Goal: Transaction & Acquisition: Purchase product/service

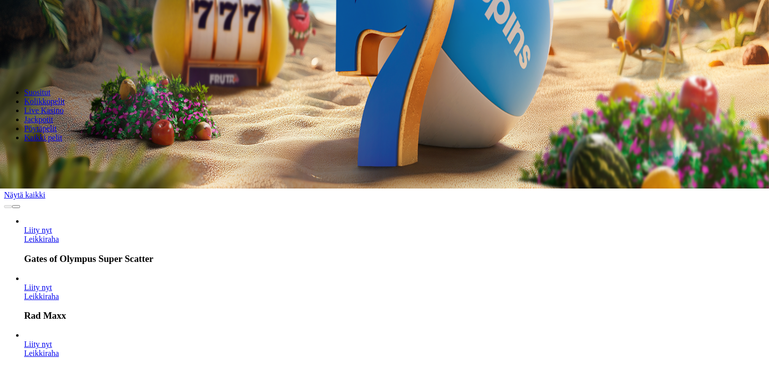
scroll to position [201, 0]
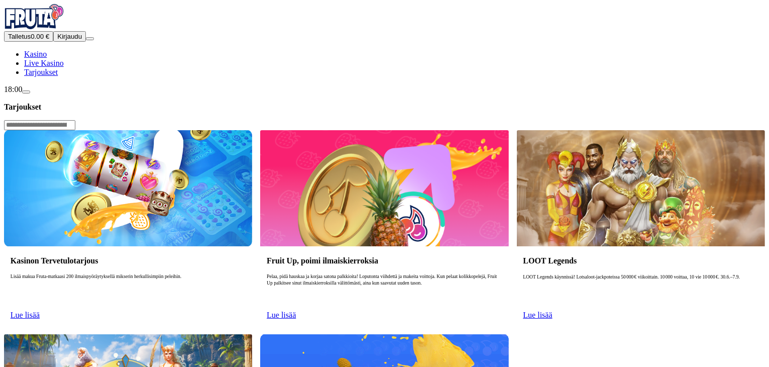
click at [40, 310] on span "Lue lisää" at bounding box center [25, 314] width 29 height 9
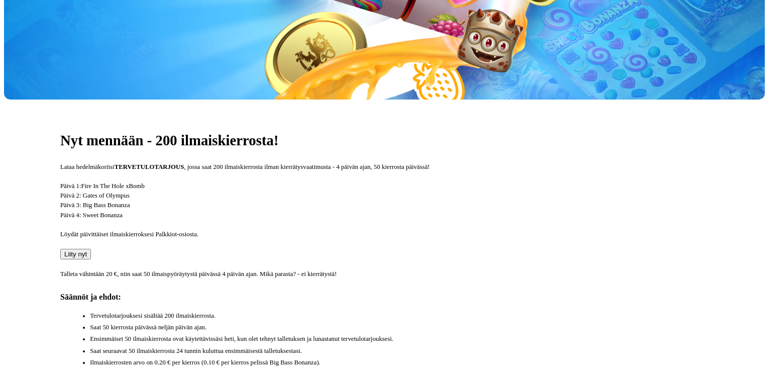
scroll to position [301, 0]
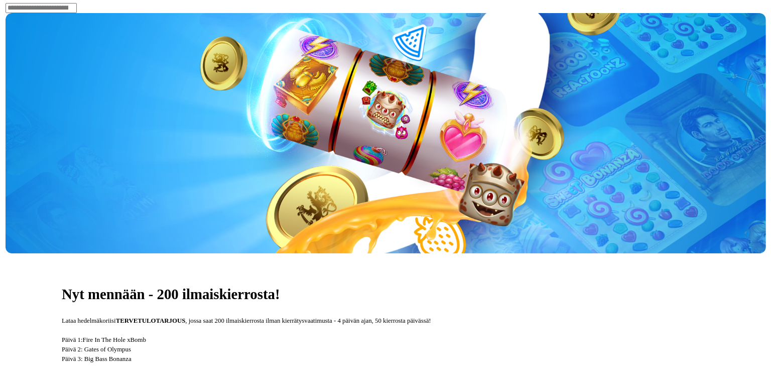
scroll to position [100, 0]
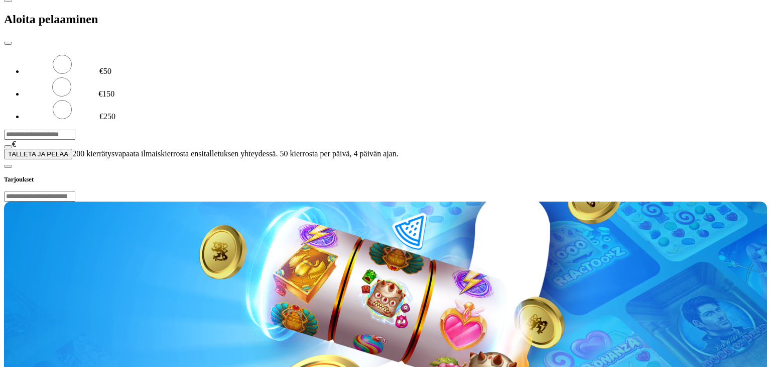
click at [442, 159] on div at bounding box center [385, 159] width 763 height 0
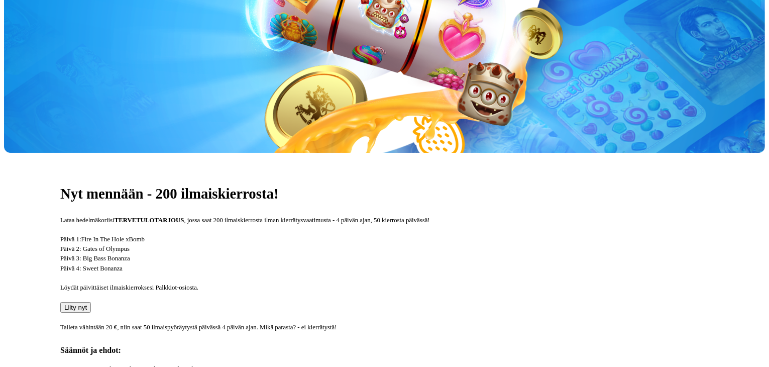
scroll to position [201, 0]
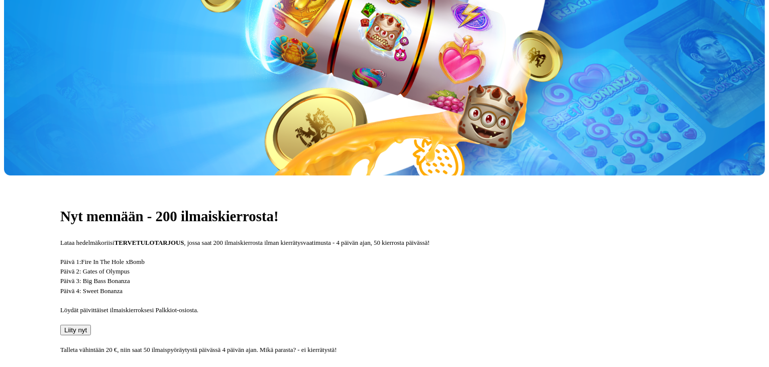
click at [87, 326] on span "Liity nyt" at bounding box center [75, 330] width 23 height 8
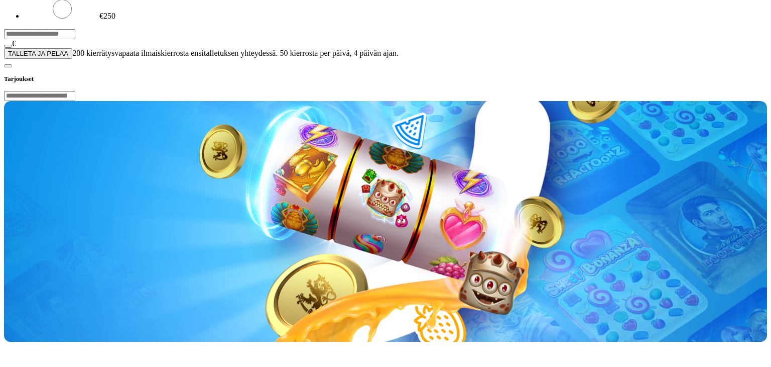
click at [75, 39] on input "***" at bounding box center [39, 34] width 71 height 10
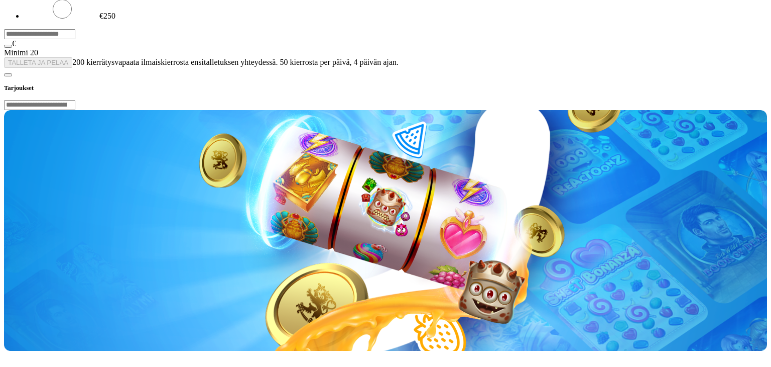
type input "*"
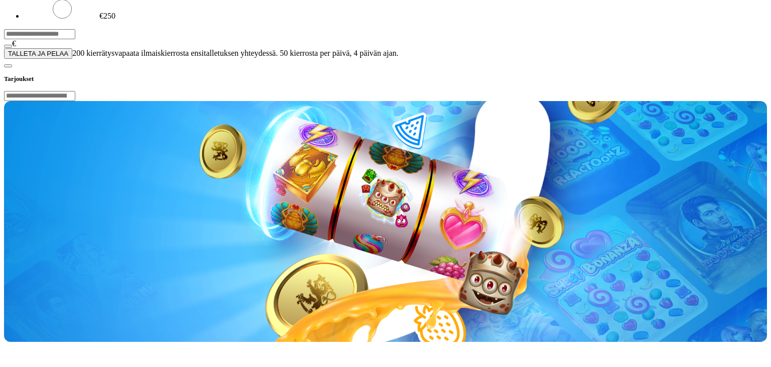
type input "**"
click at [72, 59] on button "TALLETA JA PELAA" at bounding box center [38, 53] width 68 height 11
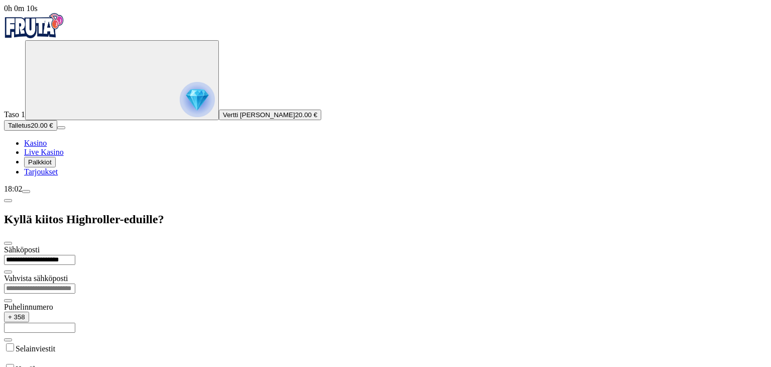
type input "**********"
click at [75, 283] on input "email" at bounding box center [39, 288] width 71 height 10
type input "**********"
click at [75, 322] on input "text" at bounding box center [39, 327] width 71 height 10
type input "*********"
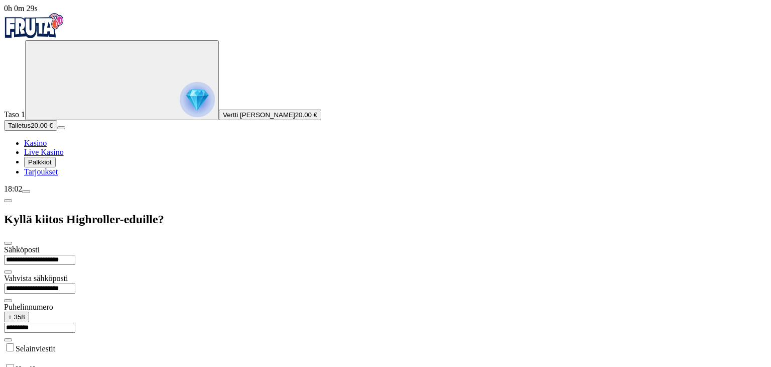
click at [55, 344] on label "Selainviestit" at bounding box center [36, 348] width 40 height 9
click at [48, 365] on label "Hyväksyn" at bounding box center [32, 369] width 33 height 9
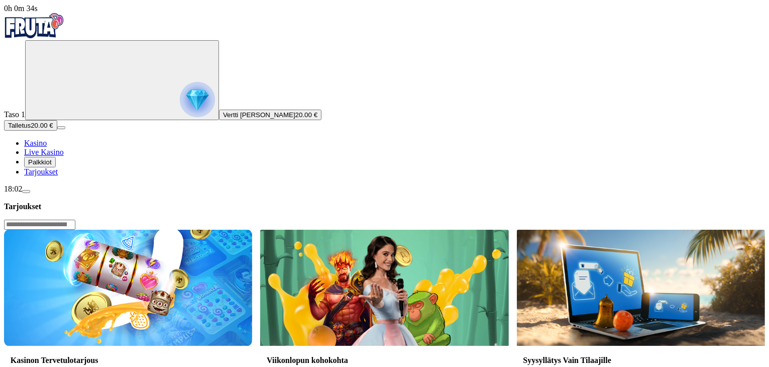
click at [52, 166] on span "Palkkiot" at bounding box center [40, 162] width 24 height 8
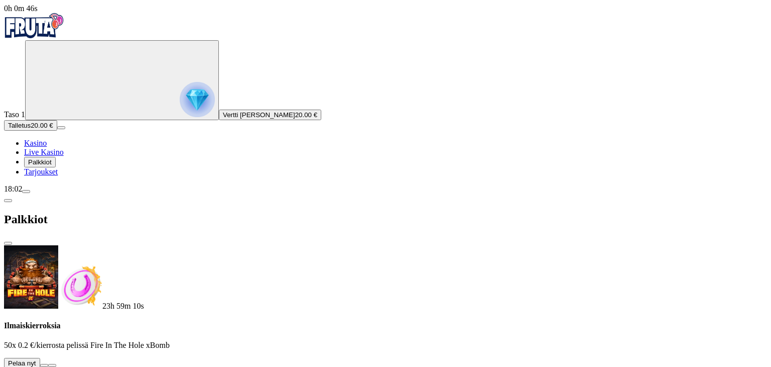
click at [48, 364] on button at bounding box center [44, 365] width 8 height 3
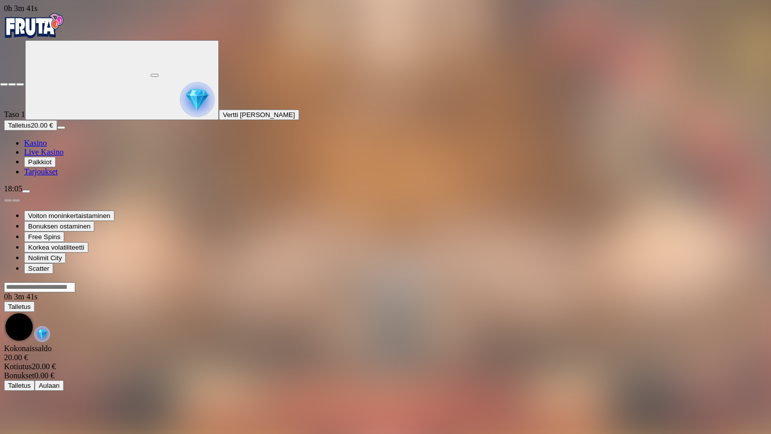
click at [4, 84] on span "close icon" at bounding box center [4, 84] width 0 height 0
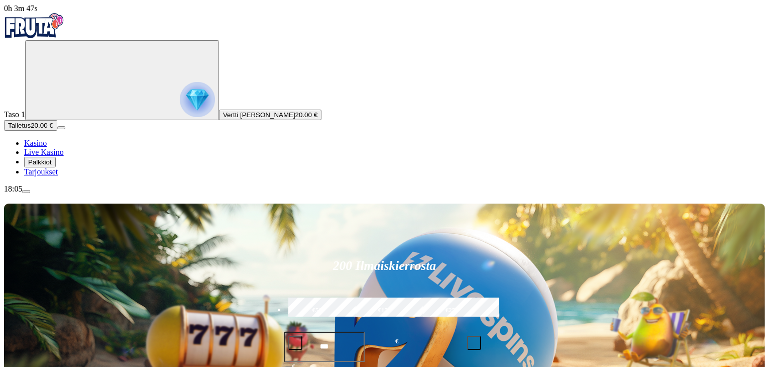
click at [52, 166] on span "Palkkiot" at bounding box center [40, 162] width 24 height 8
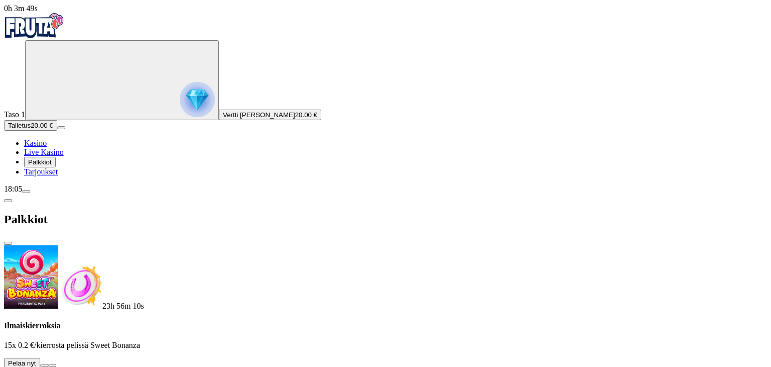
click at [48, 364] on button at bounding box center [44, 365] width 8 height 3
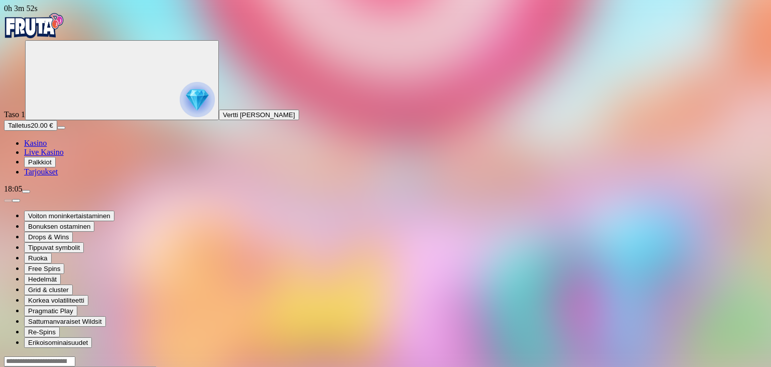
drag, startPoint x: 701, startPoint y: 93, endPoint x: 701, endPoint y: 137, distance: 43.7
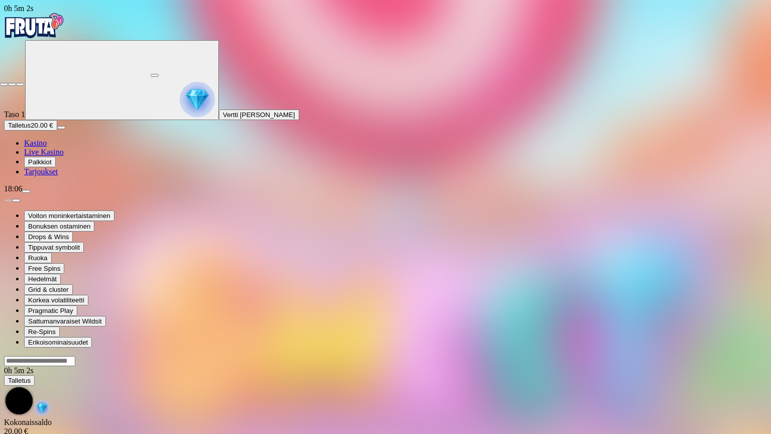
click at [4, 84] on span "close icon" at bounding box center [4, 84] width 0 height 0
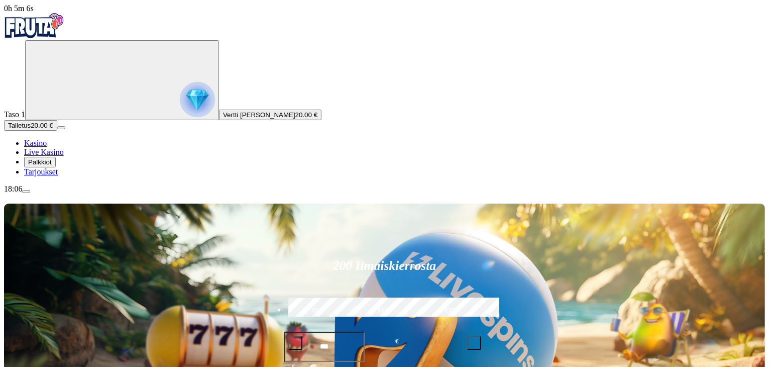
click at [52, 166] on span "Palkkiot" at bounding box center [40, 162] width 24 height 8
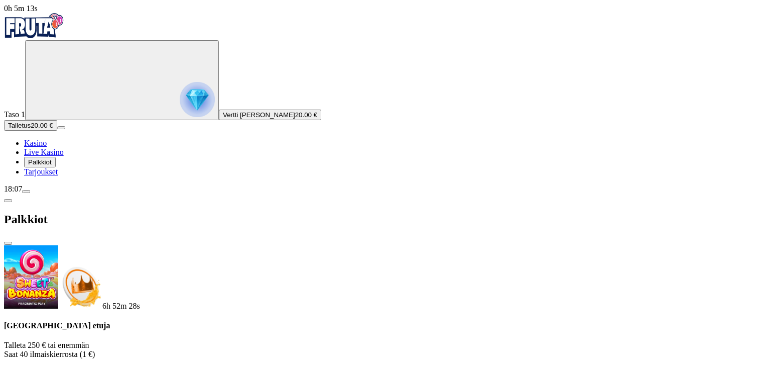
click at [8, 243] on span "close icon" at bounding box center [8, 243] width 0 height 0
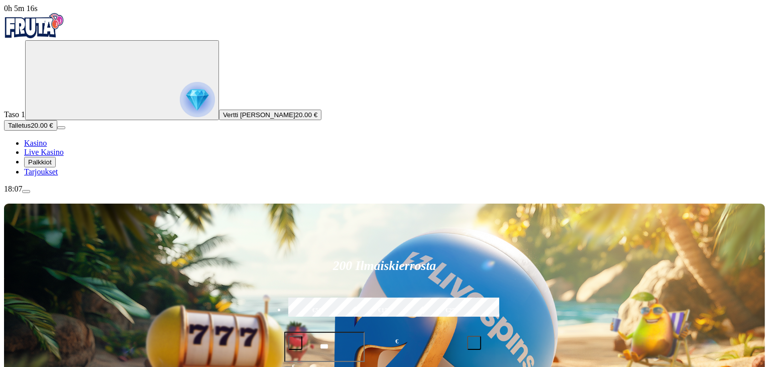
click at [223, 118] on span "Vertti [PERSON_NAME]" at bounding box center [259, 115] width 72 height 8
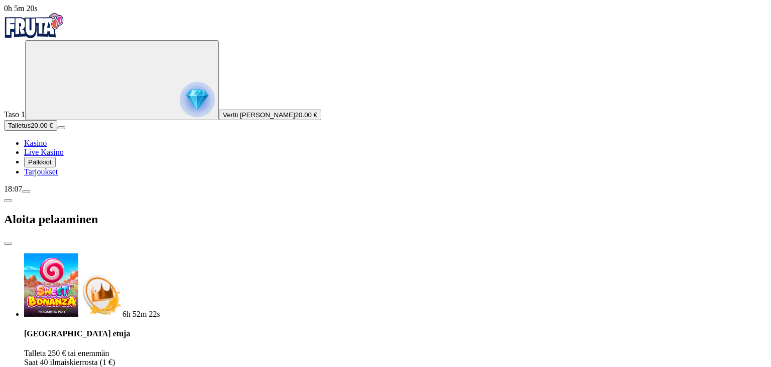
click at [57, 131] on button "Talletus 20.00 €" at bounding box center [30, 125] width 53 height 11
click at [31, 129] on span "Talletus" at bounding box center [19, 126] width 23 height 8
click at [8, 243] on span "close icon" at bounding box center [8, 243] width 0 height 0
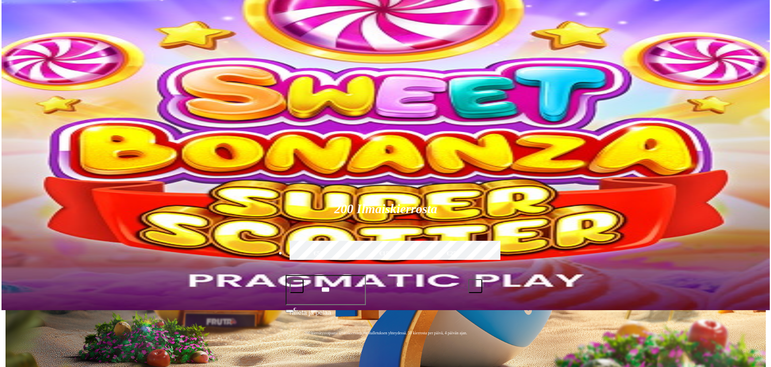
scroll to position [100, 0]
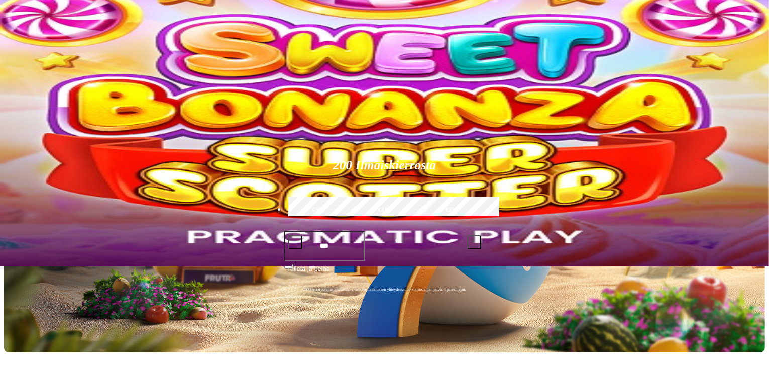
click at [223, 18] on span "Vertti [PERSON_NAME]" at bounding box center [259, 15] width 72 height 8
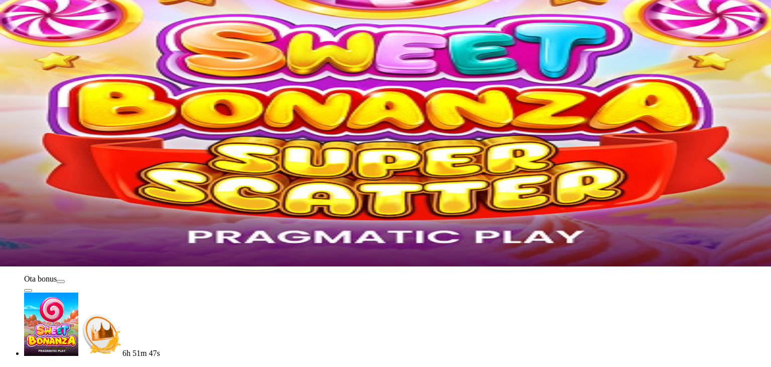
click at [26, 91] on span "menu icon" at bounding box center [26, 91] width 0 height 0
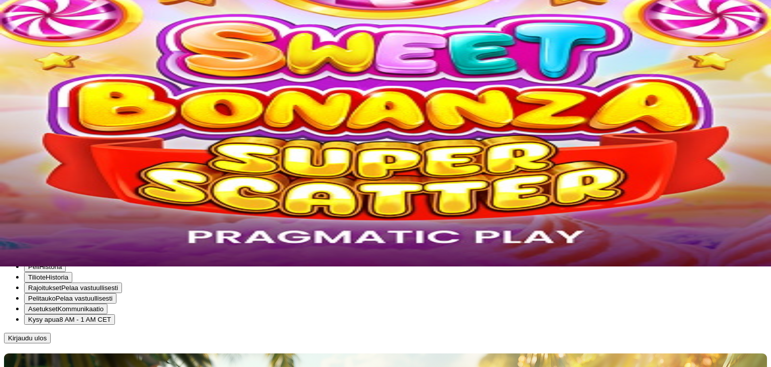
click at [32, 212] on span "Kotiutus" at bounding box center [20, 216] width 24 height 8
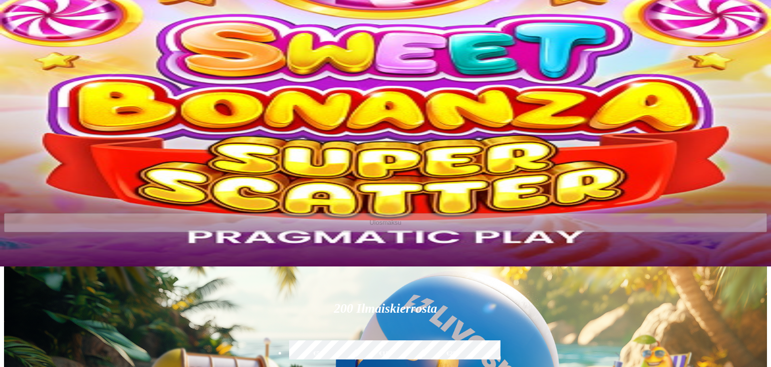
click at [74, 183] on input "number" at bounding box center [39, 199] width 70 height 32
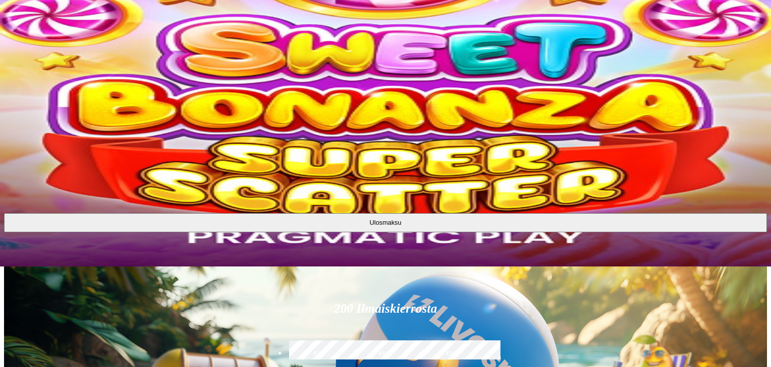
type input "**"
click at [8, 143] on span "close icon" at bounding box center [8, 143] width 0 height 0
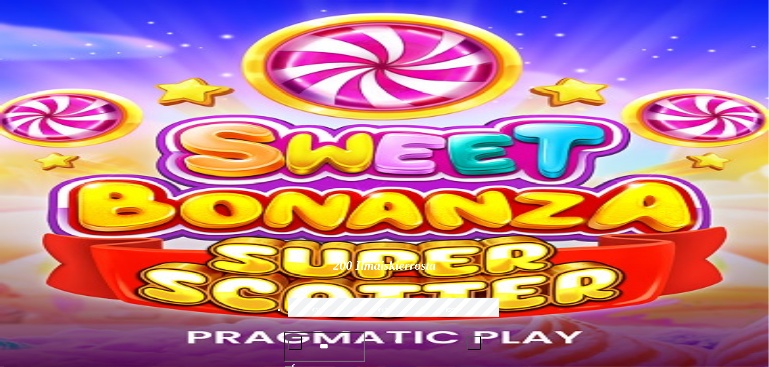
click at [52, 166] on span "Palkkiot" at bounding box center [40, 162] width 24 height 8
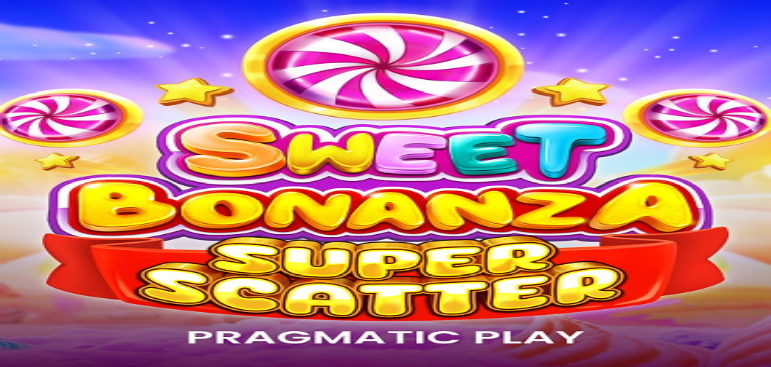
click at [8, 243] on span "close icon" at bounding box center [8, 243] width 0 height 0
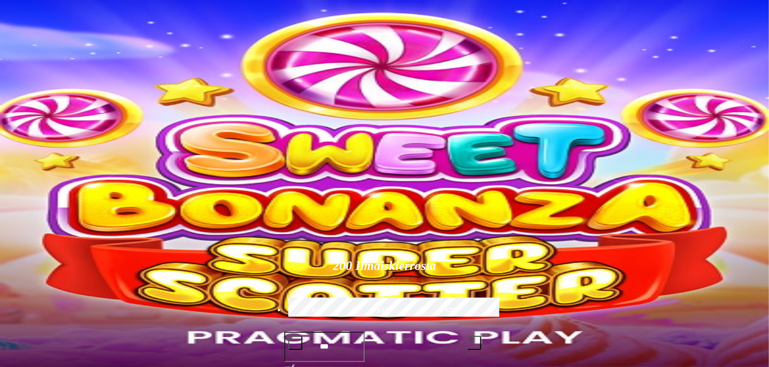
type input "**********"
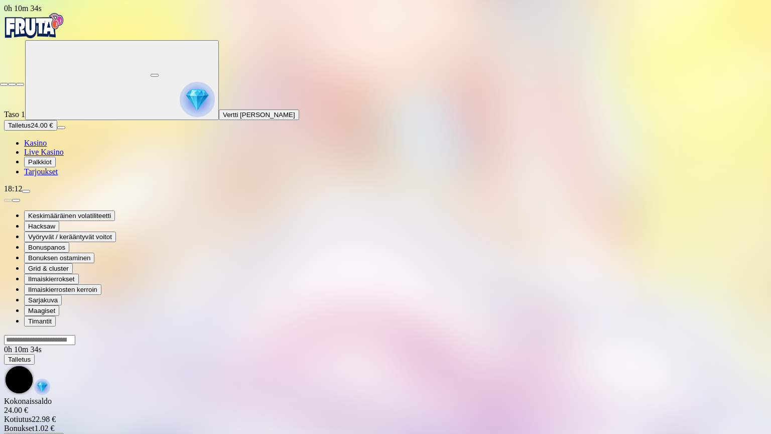
click at [20, 84] on span "fullscreen-exit icon" at bounding box center [20, 84] width 0 height 0
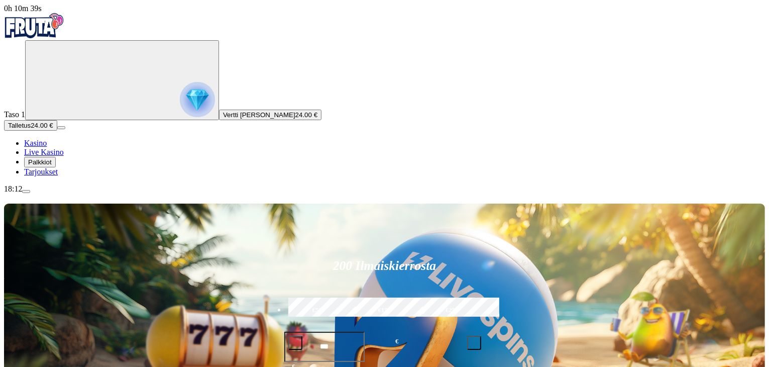
click at [295, 118] on span "24.00 €" at bounding box center [306, 115] width 22 height 8
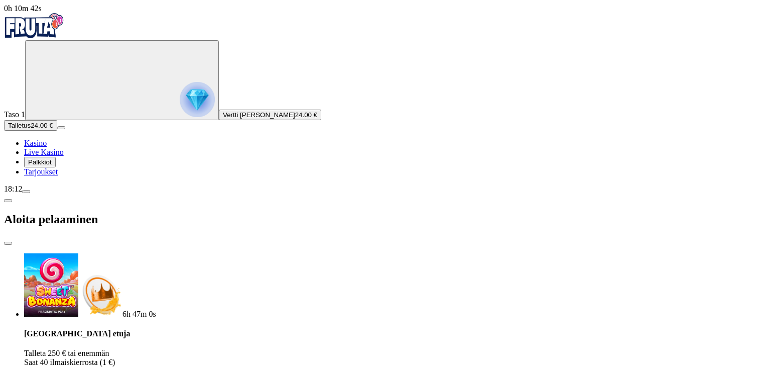
click at [56, 167] on button "Palkkiot" at bounding box center [40, 162] width 32 height 11
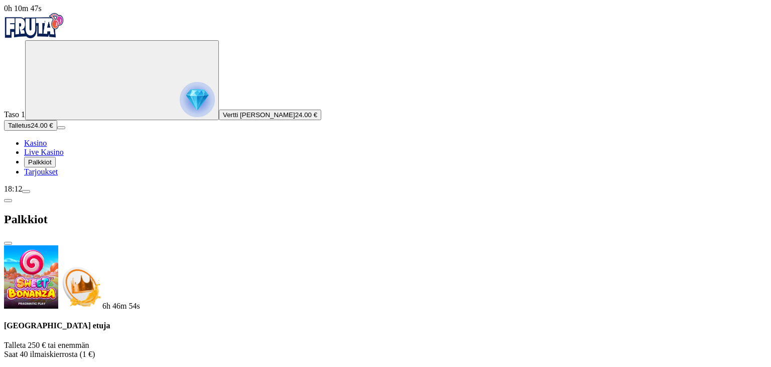
click at [8, 243] on span "close icon" at bounding box center [8, 243] width 0 height 0
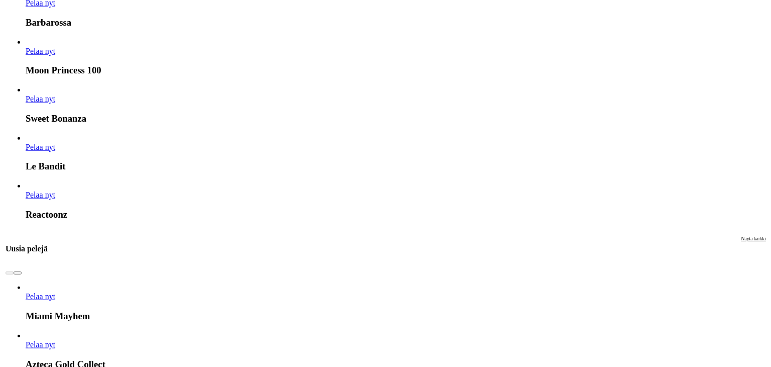
scroll to position [1105, 0]
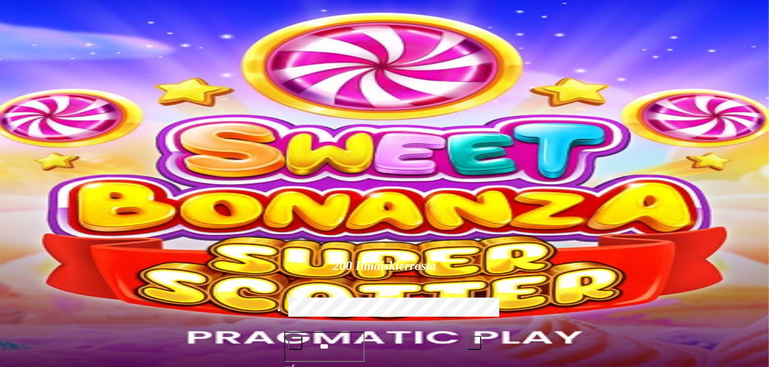
type input "******"
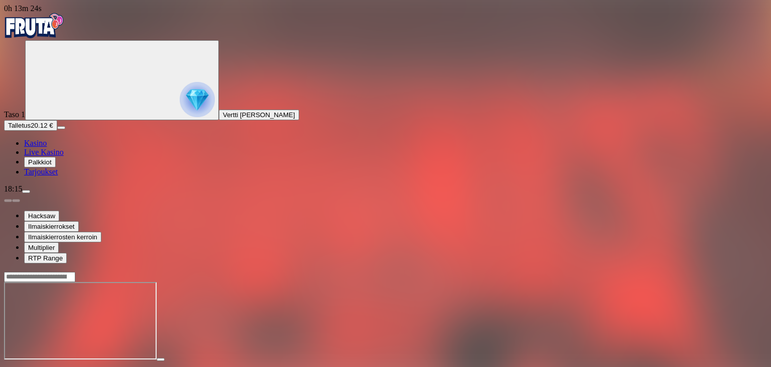
click at [28, 366] on button "button" at bounding box center [24, 368] width 8 height 3
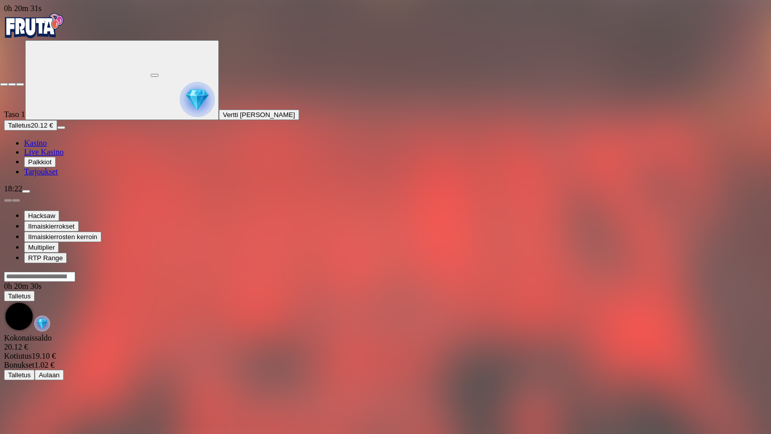
click at [4, 84] on span "close icon" at bounding box center [4, 84] width 0 height 0
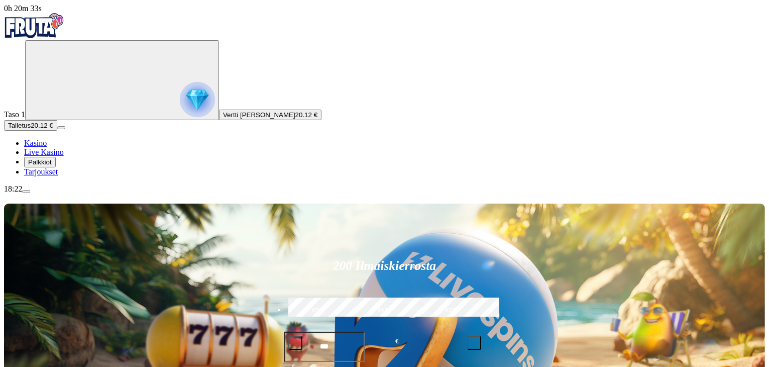
click at [180, 106] on img "Primary" at bounding box center [197, 99] width 35 height 35
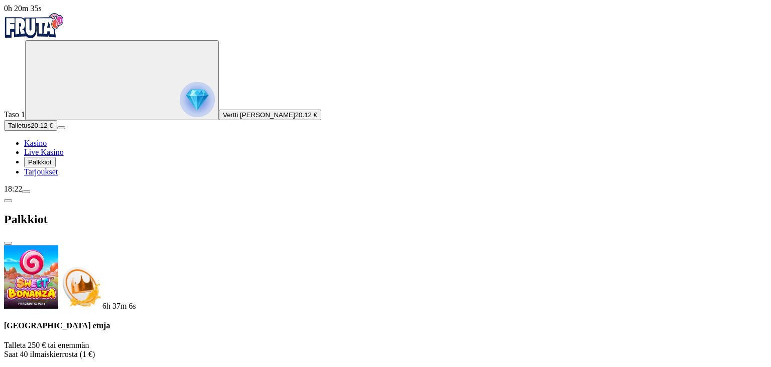
click at [8, 200] on span "chevron-left icon" at bounding box center [8, 200] width 0 height 0
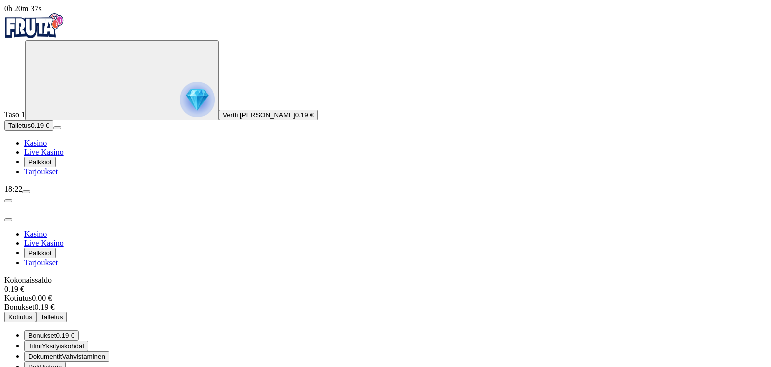
click at [26, 191] on span "menu icon" at bounding box center [26, 191] width 0 height 0
click at [8, 219] on span "close icon" at bounding box center [8, 219] width 0 height 0
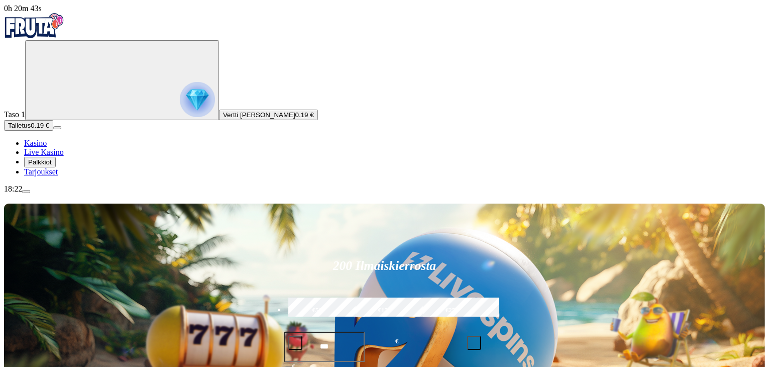
type input "***"
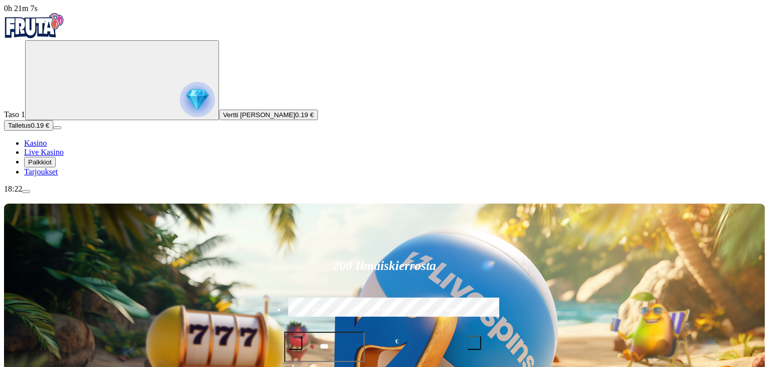
click at [52, 166] on span "Palkkiot" at bounding box center [40, 162] width 24 height 8
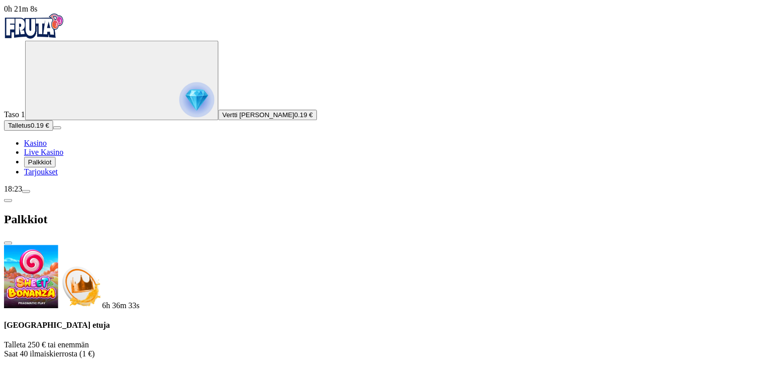
scroll to position [159, 0]
click at [8, 243] on span "close icon" at bounding box center [8, 243] width 0 height 0
